Goal: Find specific page/section: Find specific page/section

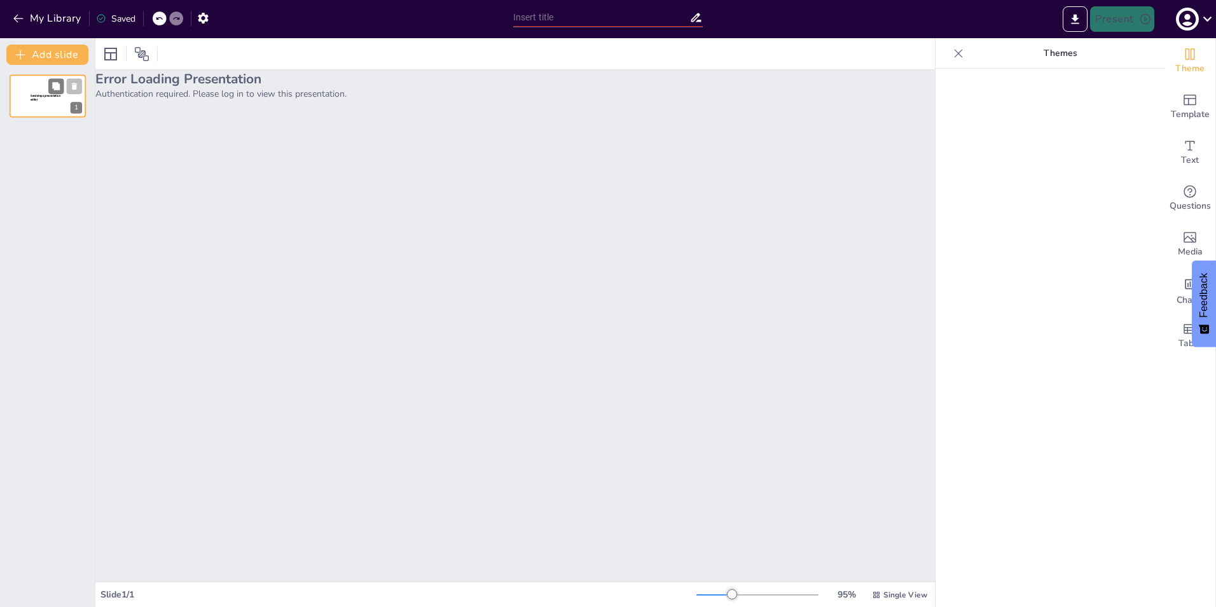
click at [54, 106] on div at bounding box center [48, 95] width 76 height 43
click at [243, 184] on div "Error Loading Presentation Authentication required. Please log in to view this …" at bounding box center [514, 325] width 839 height 511
click at [169, 93] on p "Authentication required. Please log in to view this presentation." at bounding box center [514, 94] width 839 height 12
click at [169, 92] on p "Authentication required. Please log in to view this presentation." at bounding box center [514, 94] width 839 height 12
click at [170, 92] on p "Authentication required. Please log in to view this presentation." at bounding box center [514, 94] width 839 height 12
